Goal: Task Accomplishment & Management: Complete application form

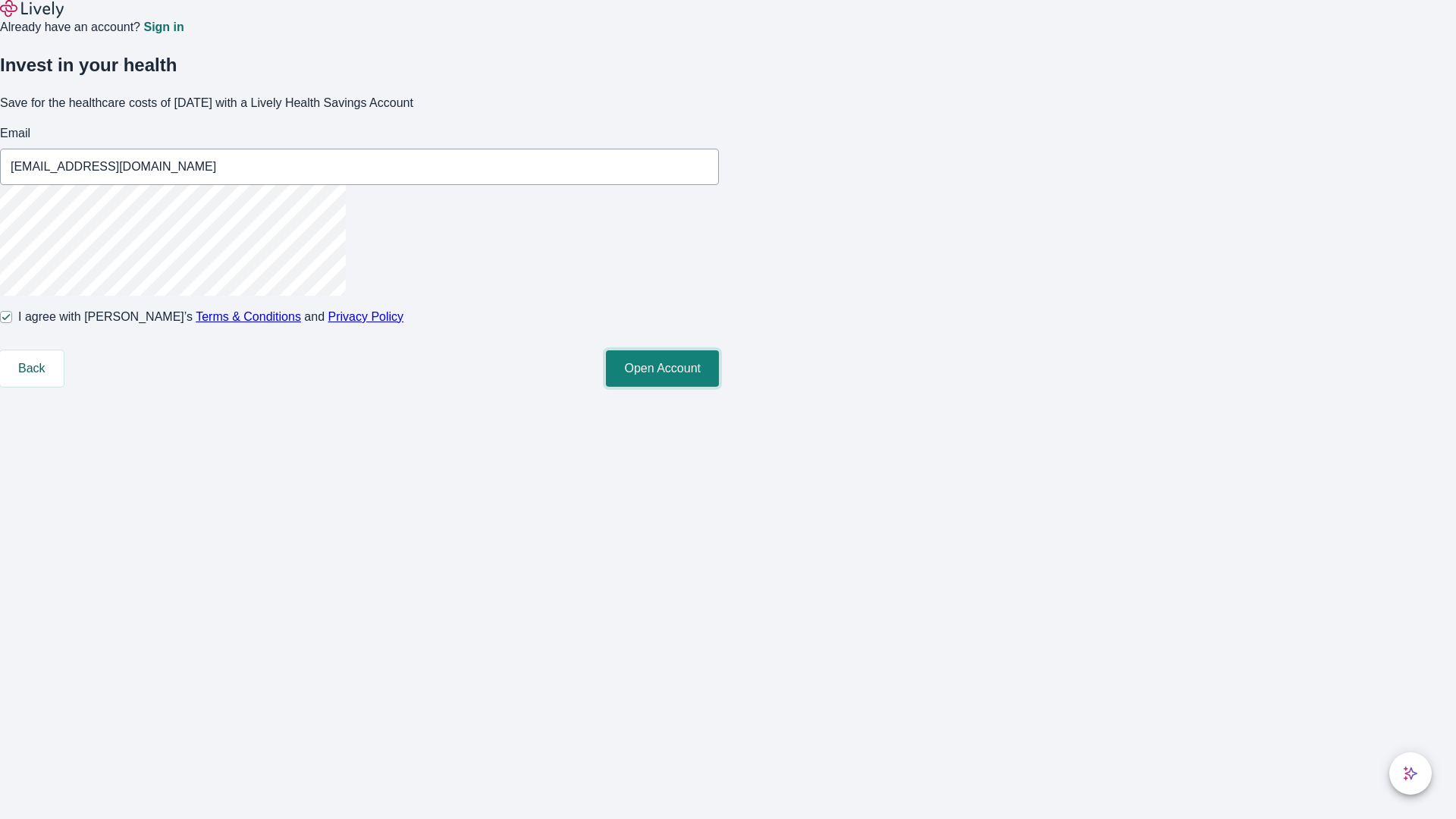
click at [719, 386] on button "Open Account" at bounding box center [662, 368] width 113 height 36
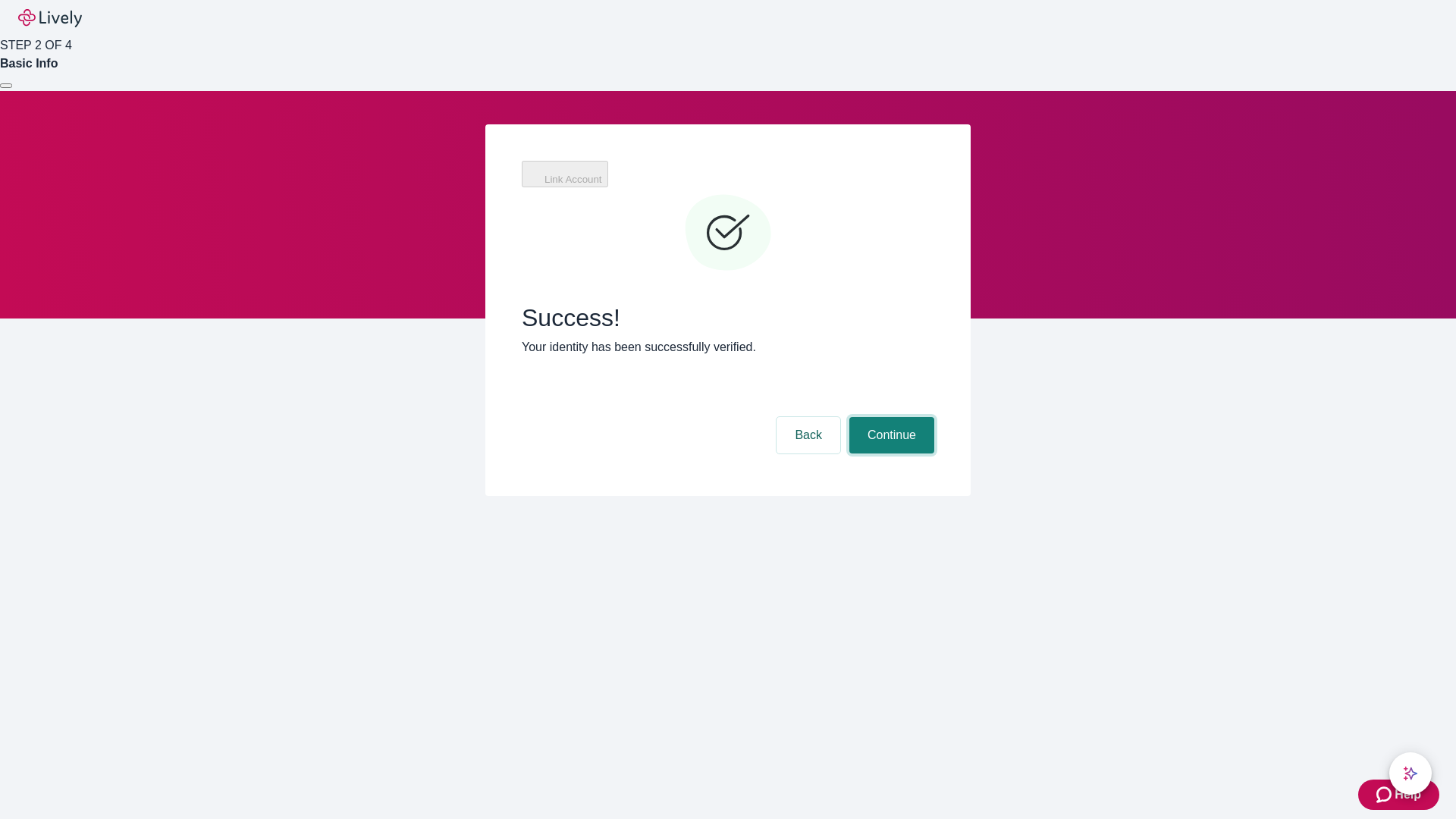
click at [889, 417] on button "Continue" at bounding box center [892, 435] width 85 height 36
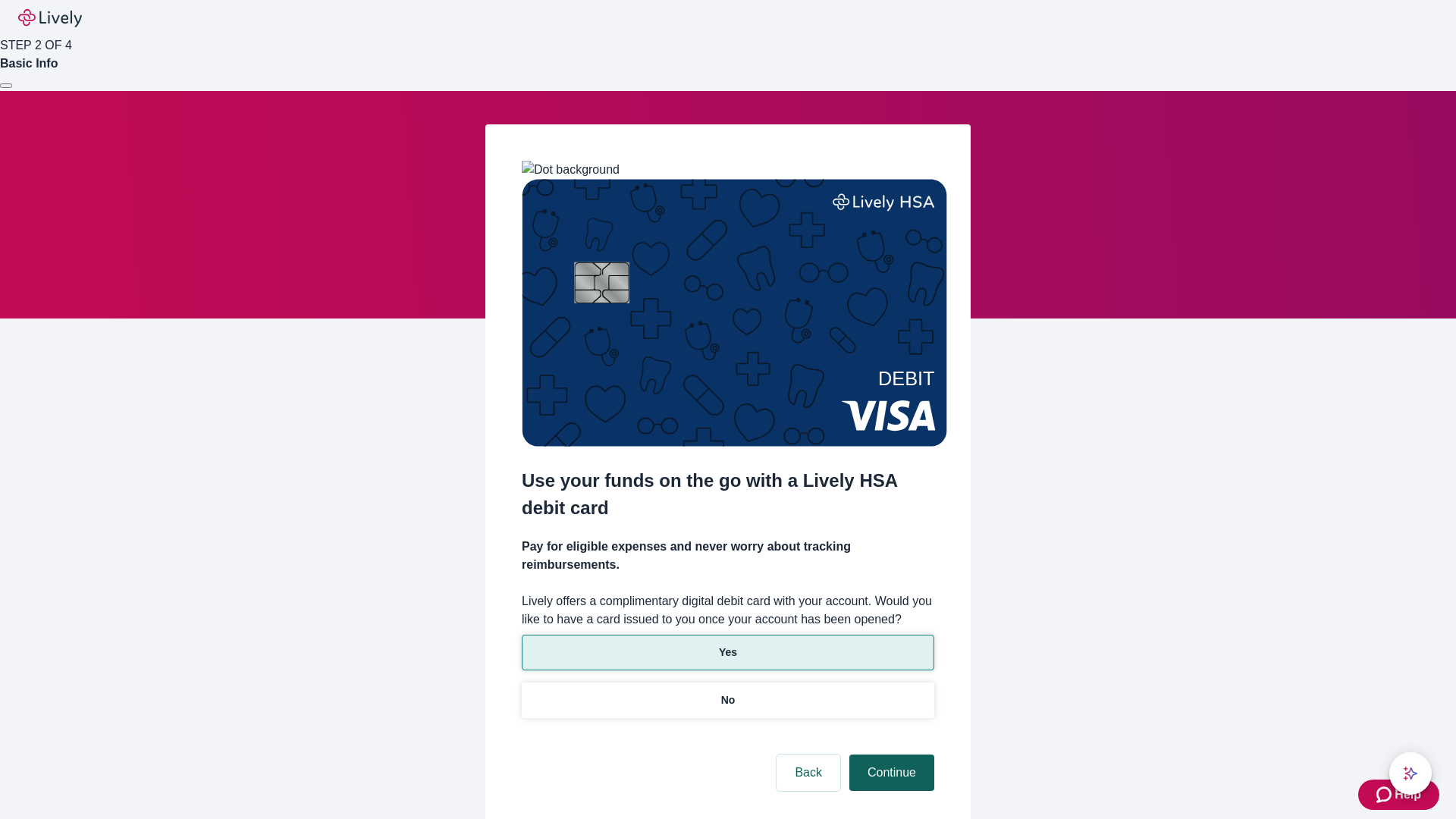
click at [727, 692] on p "No" at bounding box center [728, 700] width 14 height 16
click at [889, 755] on button "Continue" at bounding box center [892, 773] width 85 height 36
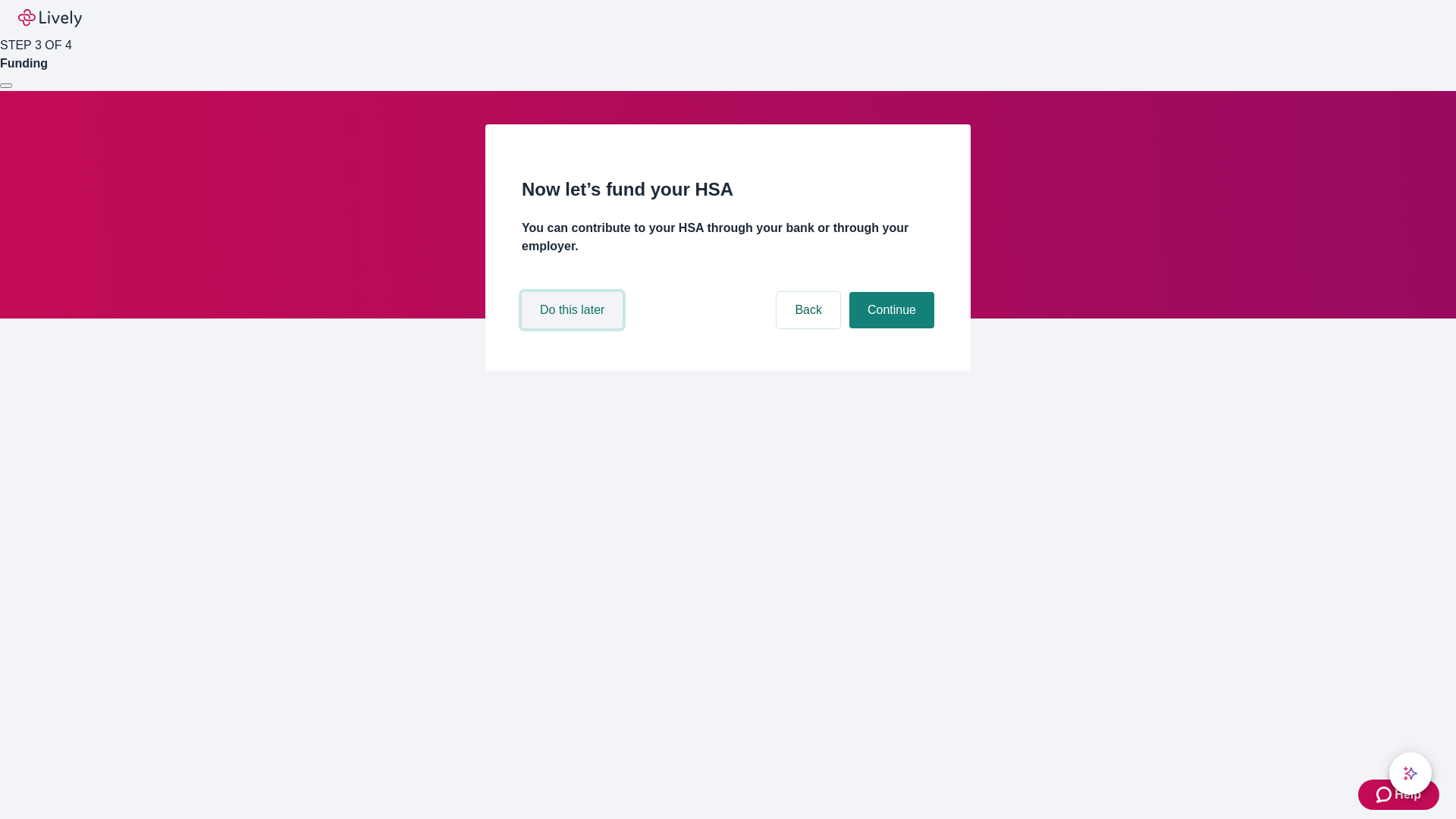
click at [574, 328] on button "Do this later" at bounding box center [572, 310] width 101 height 36
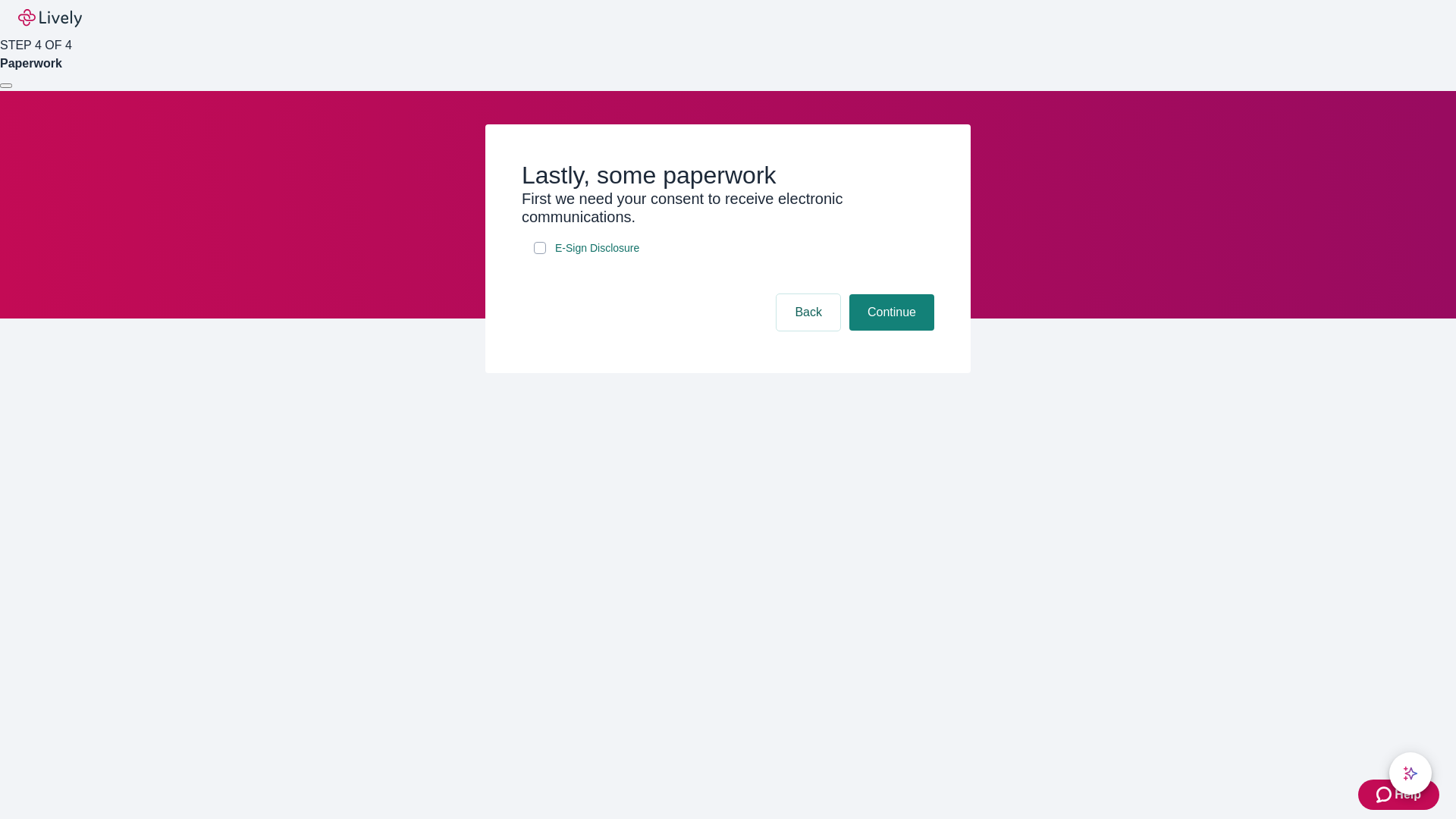
click at [540, 254] on input "E-Sign Disclosure" at bounding box center [540, 248] width 12 height 12
checkbox input "true"
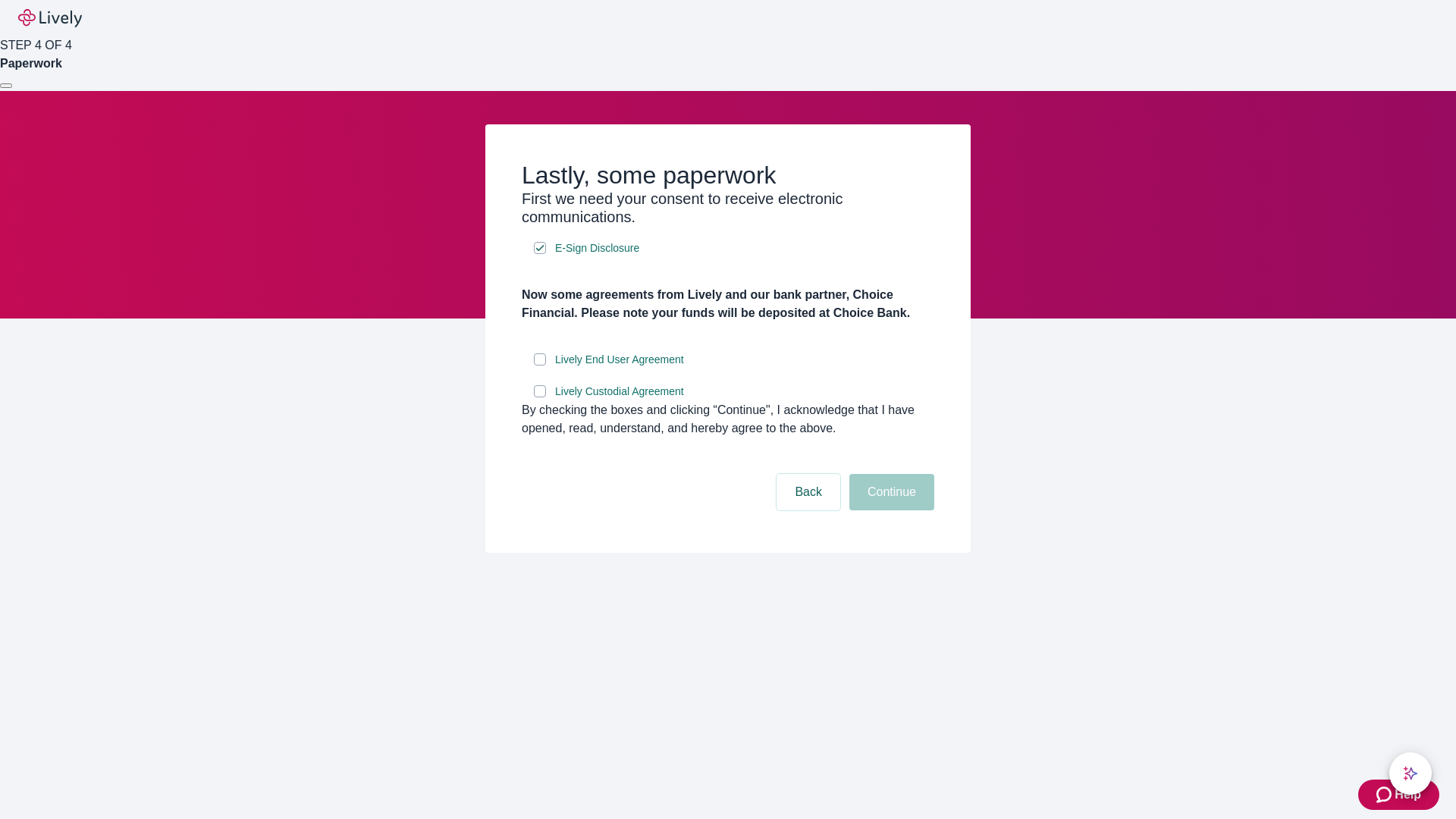
click at [540, 366] on input "Lively End User Agreement" at bounding box center [540, 359] width 12 height 12
checkbox input "true"
click at [540, 397] on input "Lively Custodial Agreement" at bounding box center [540, 391] width 12 height 12
checkbox input "true"
click at [889, 510] on button "Continue" at bounding box center [892, 492] width 85 height 36
